Goal: Transaction & Acquisition: Purchase product/service

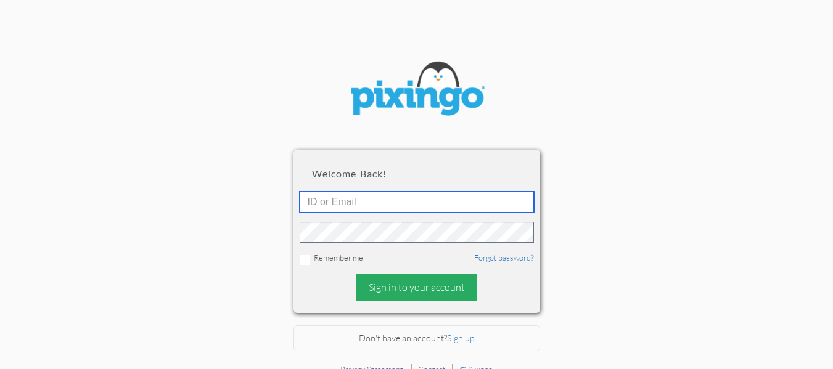
type input "[EMAIL_ADDRESS][DOMAIN_NAME]"
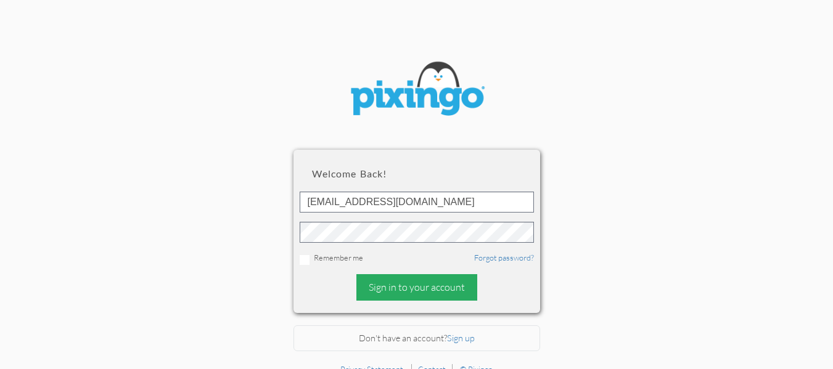
click at [388, 288] on div "Sign in to your account" at bounding box center [416, 287] width 121 height 26
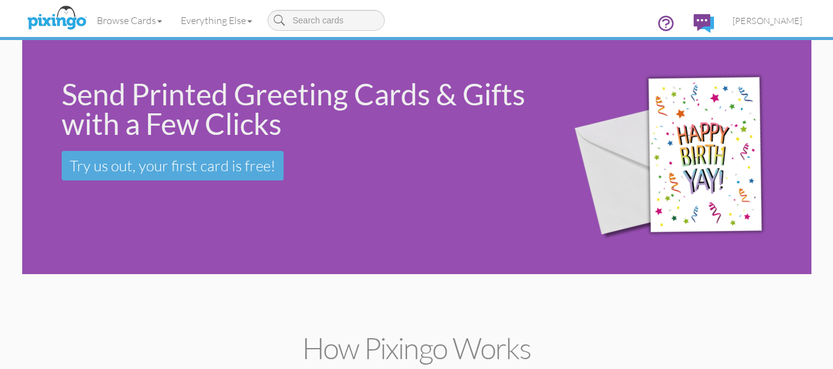
click at [147, 203] on div "Send Printed Greeting Cards & Gifts with a Few Clicks Try us out, your first ca…" at bounding box center [285, 130] width 526 height 180
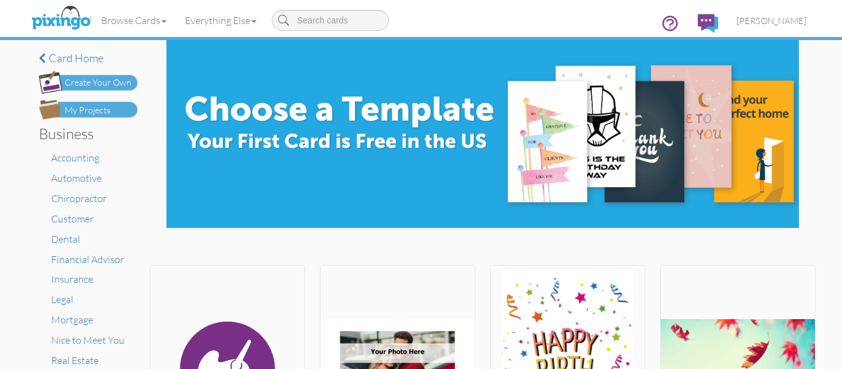
click at [96, 107] on div "My Projects" at bounding box center [88, 110] width 46 height 13
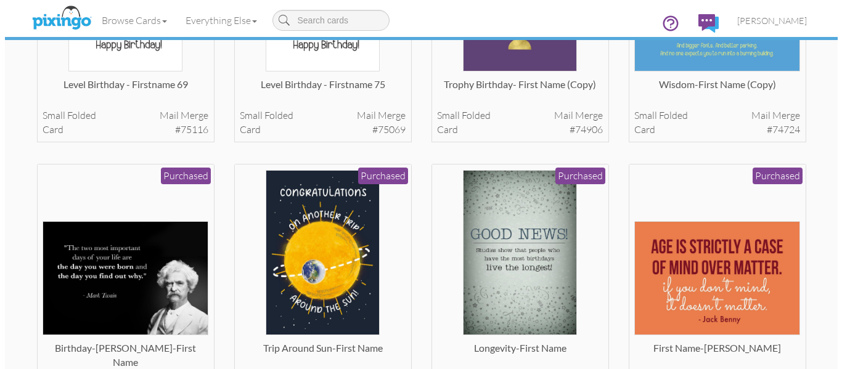
scroll to position [222, 0]
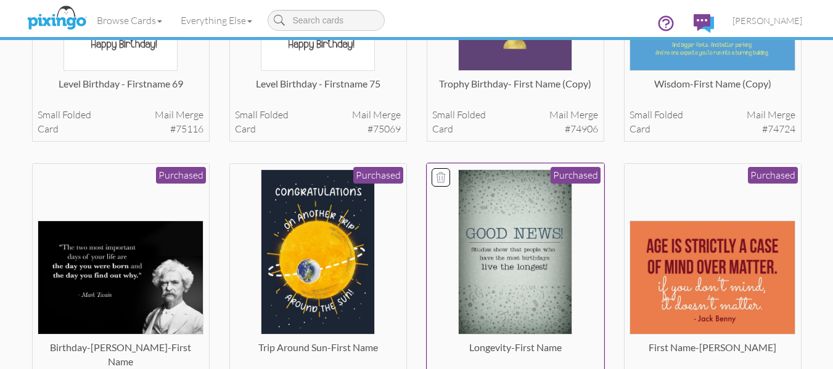
click at [495, 231] on img at bounding box center [515, 252] width 114 height 166
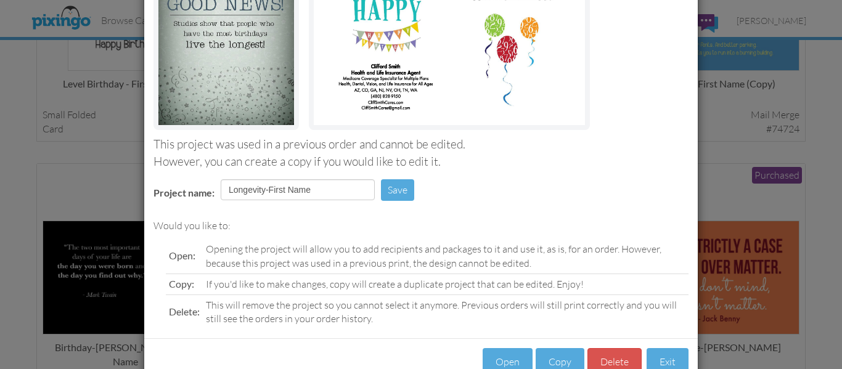
scroll to position [208, 0]
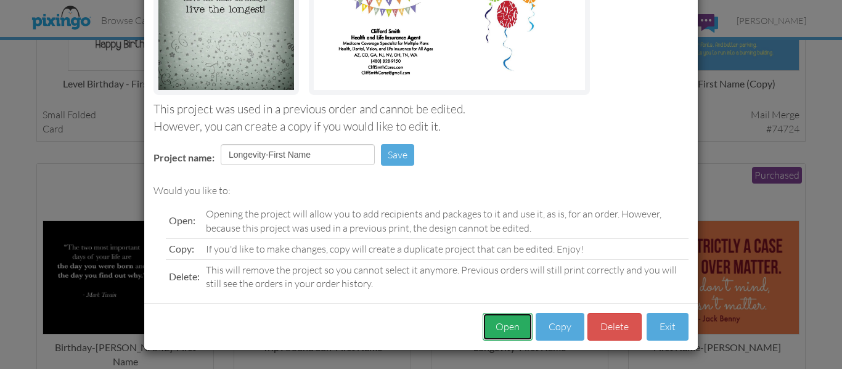
click at [502, 319] on button "Open" at bounding box center [508, 327] width 50 height 28
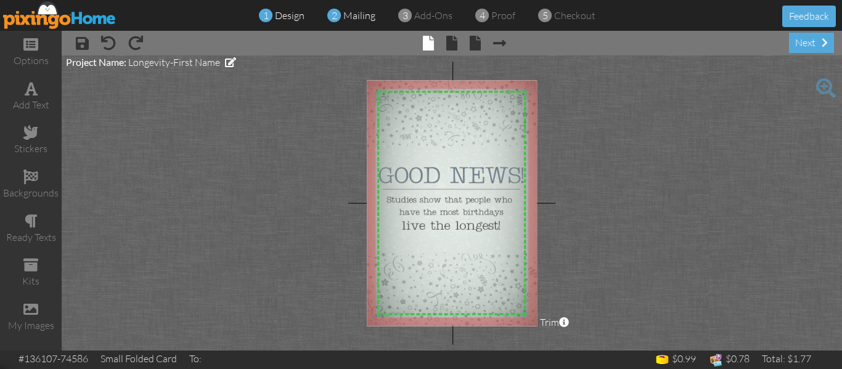
click at [362, 14] on span "mailing" at bounding box center [359, 15] width 32 height 12
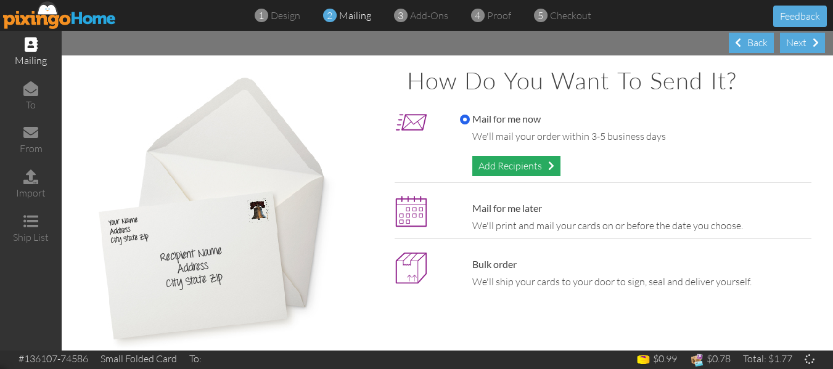
click at [524, 173] on div "Add Recipients" at bounding box center [516, 166] width 88 height 20
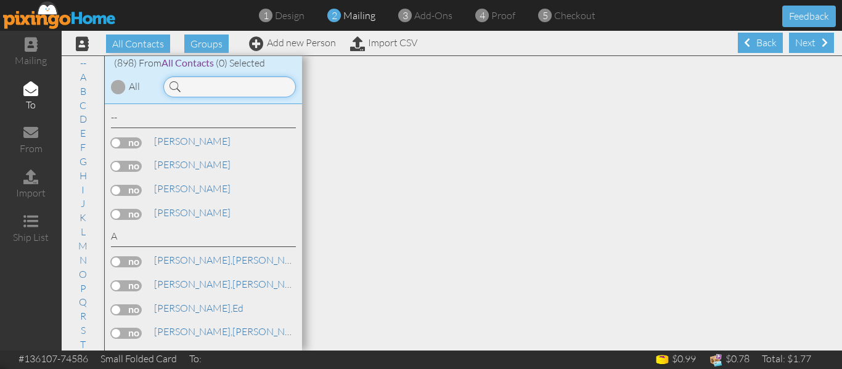
click at [202, 86] on input at bounding box center [229, 86] width 132 height 21
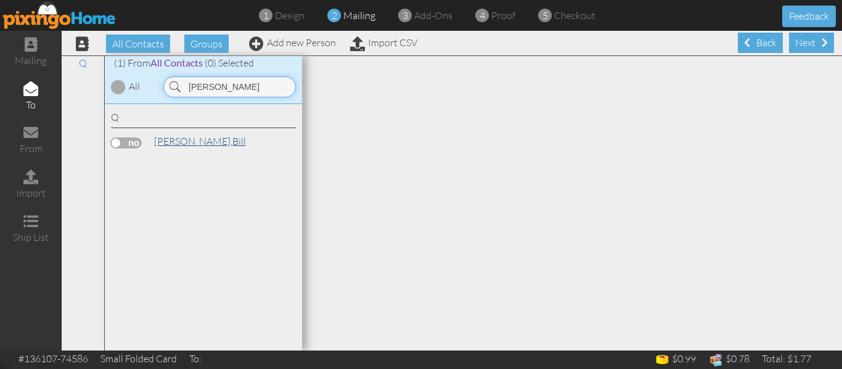
type input "[PERSON_NAME]"
click at [186, 143] on link "[PERSON_NAME]" at bounding box center [200, 141] width 94 height 15
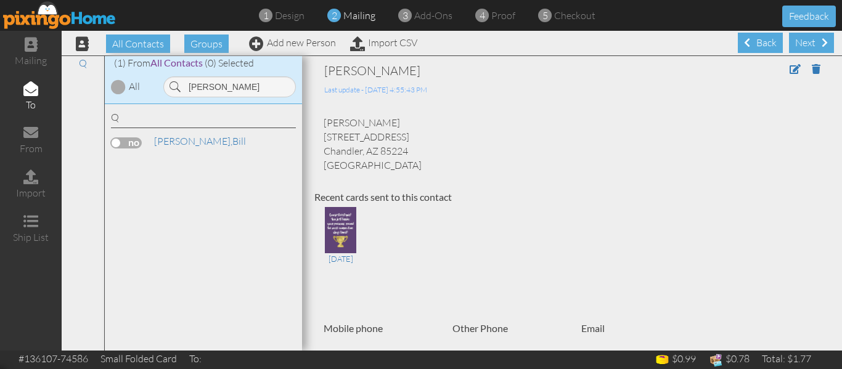
click at [119, 141] on label at bounding box center [126, 142] width 31 height 11
click at [0, 0] on input "checkbox" at bounding box center [0, 0] width 0 height 0
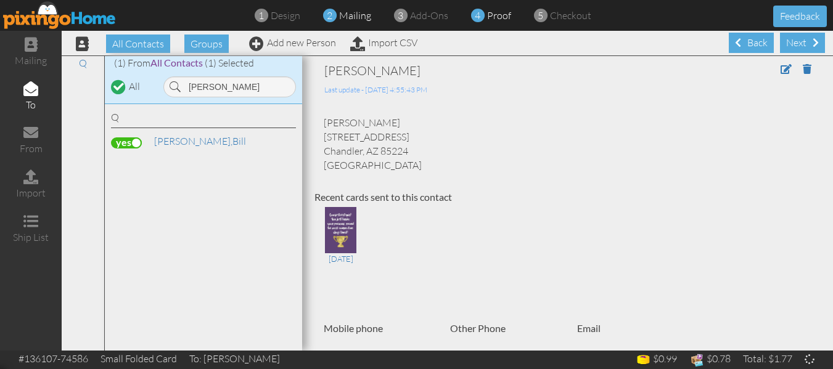
click at [498, 13] on span "proof" at bounding box center [499, 15] width 24 height 12
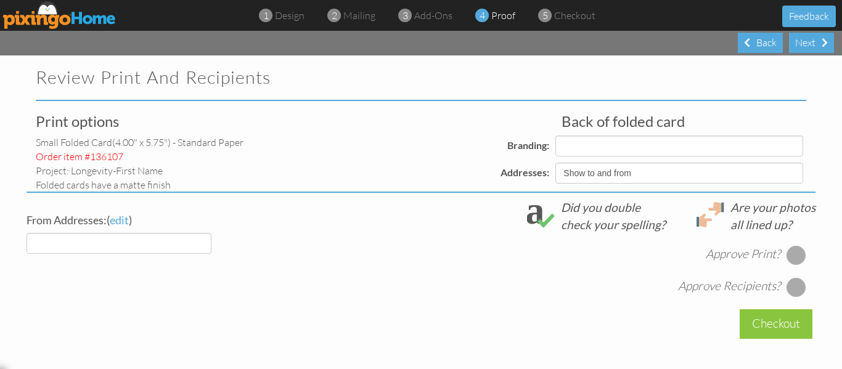
select select "object:4132"
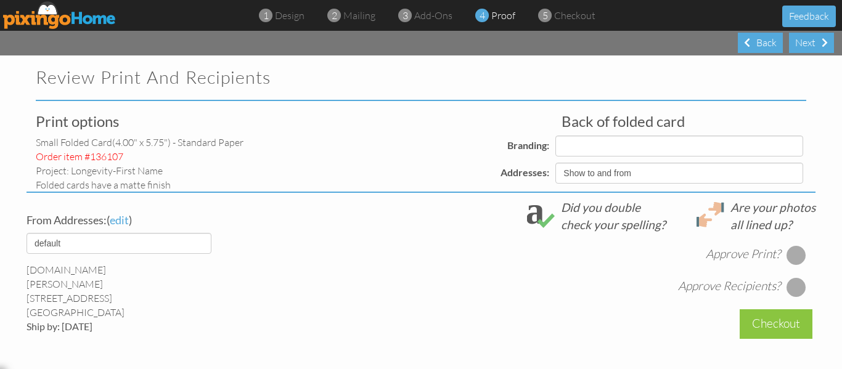
select select "object:4134"
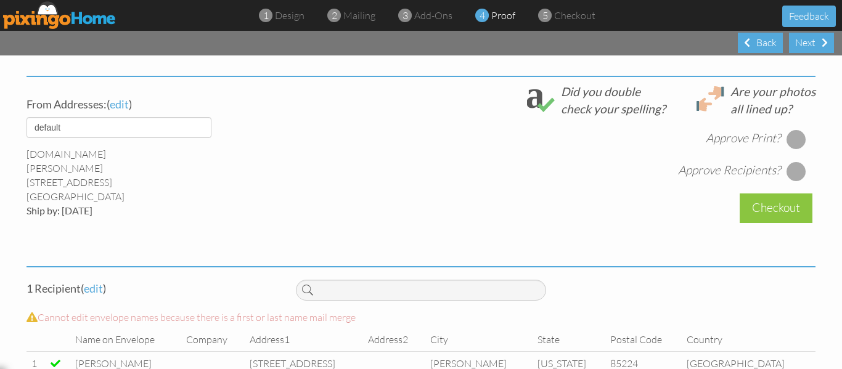
scroll to position [439, 0]
click at [795, 136] on div at bounding box center [796, 139] width 20 height 20
click at [790, 172] on div at bounding box center [796, 171] width 20 height 20
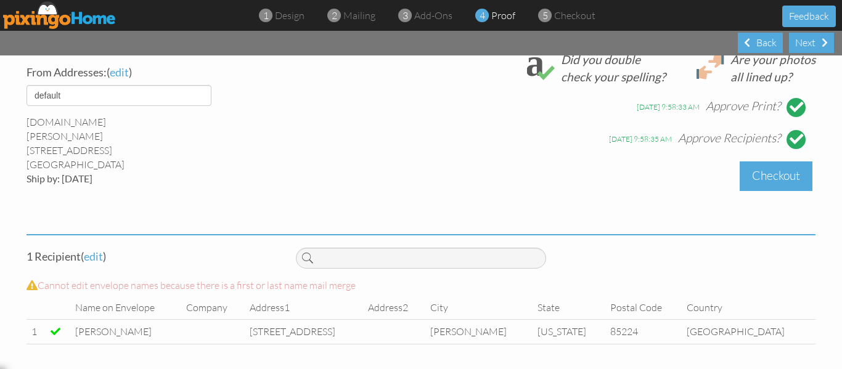
click at [761, 172] on div "Checkout" at bounding box center [775, 175] width 73 height 29
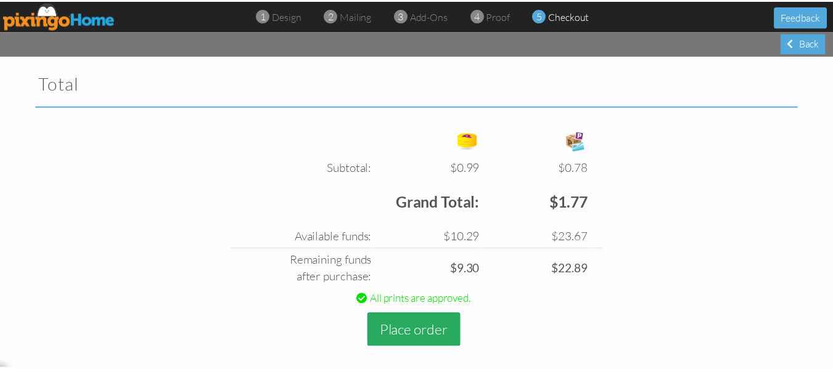
scroll to position [425, 0]
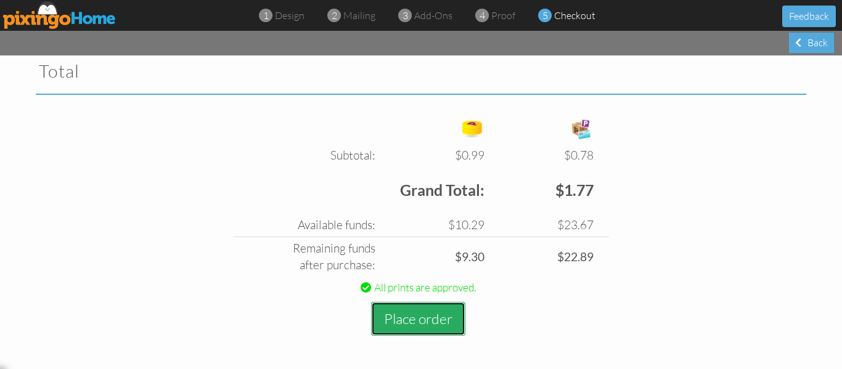
click at [412, 323] on button "Place order" at bounding box center [418, 319] width 94 height 34
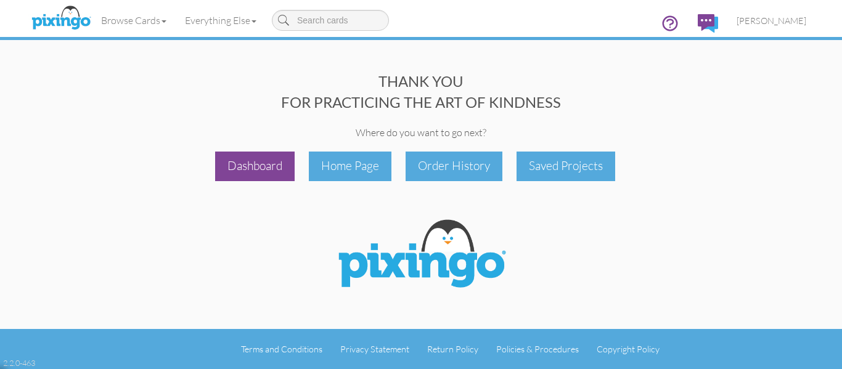
click at [269, 160] on div "Dashboard" at bounding box center [254, 166] width 79 height 29
